Goal: Navigation & Orientation: Find specific page/section

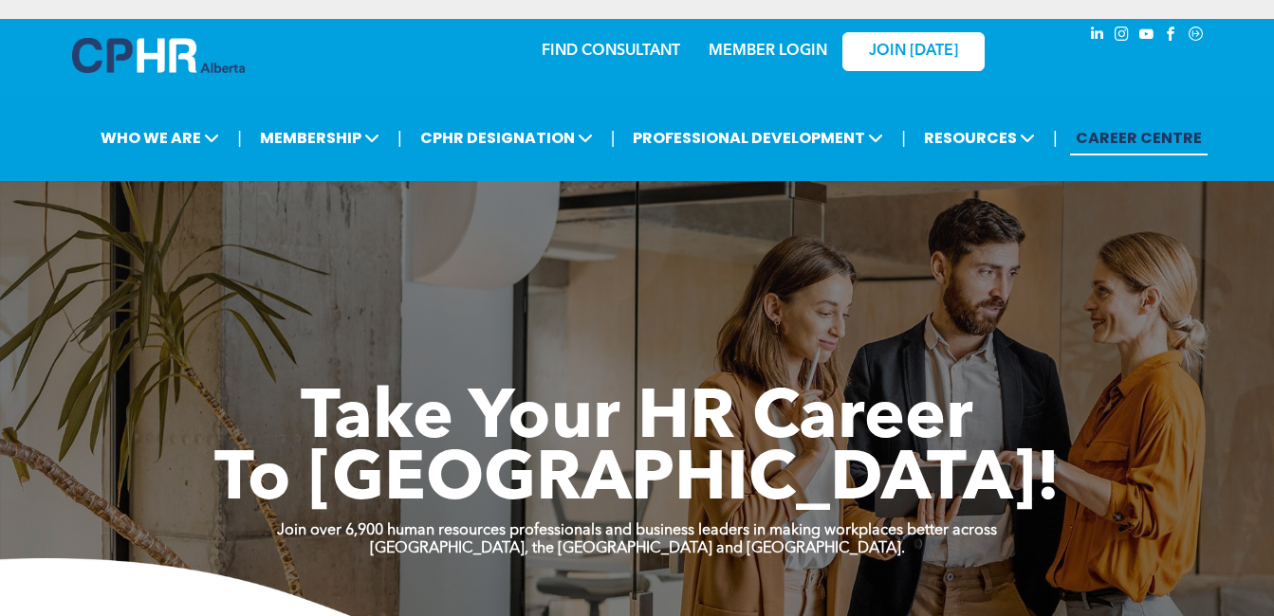
click at [769, 58] on link "MEMBER LOGIN" at bounding box center [767, 51] width 119 height 15
click at [892, 46] on span "JOIN [DATE]" at bounding box center [913, 52] width 89 height 18
click at [758, 34] on div "MEMBER LOGIN" at bounding box center [767, 45] width 123 height 34
click at [768, 47] on link "MEMBER LOGIN" at bounding box center [767, 51] width 119 height 15
click at [735, 51] on link "MEMBER LOGIN" at bounding box center [767, 51] width 119 height 15
